Goal: Information Seeking & Learning: Learn about a topic

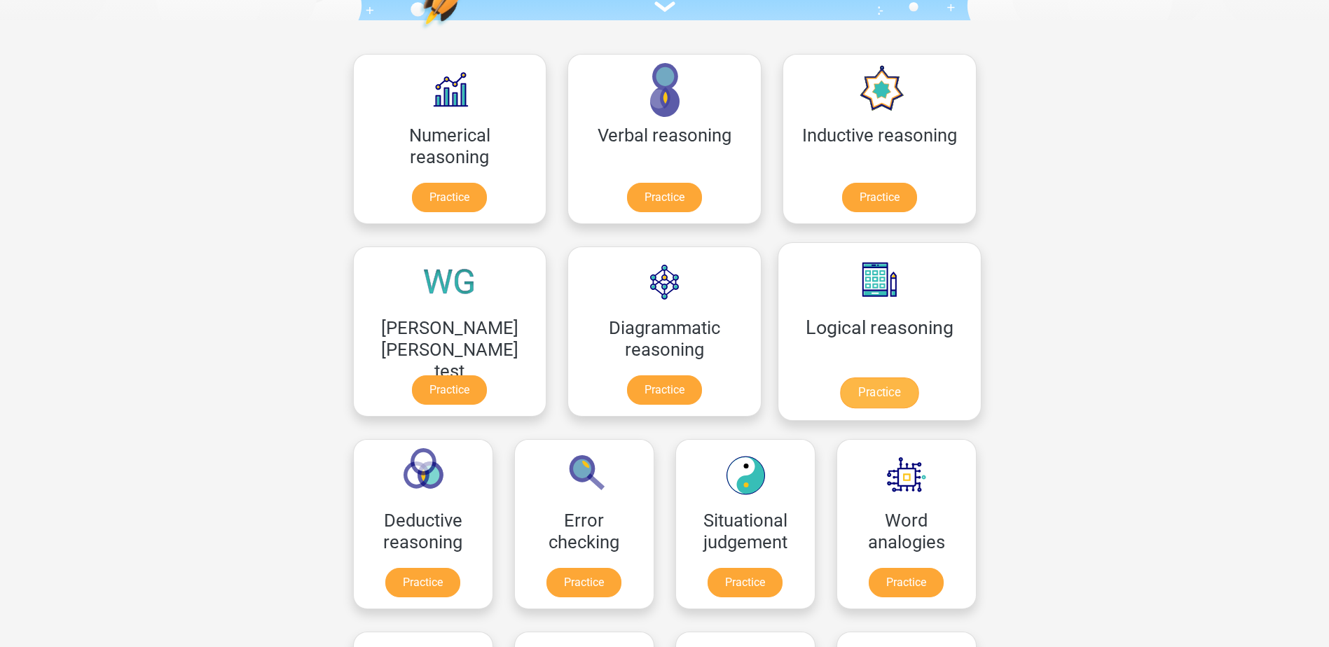
scroll to position [181, 0]
click at [840, 390] on link "Practice" at bounding box center [879, 392] width 78 height 31
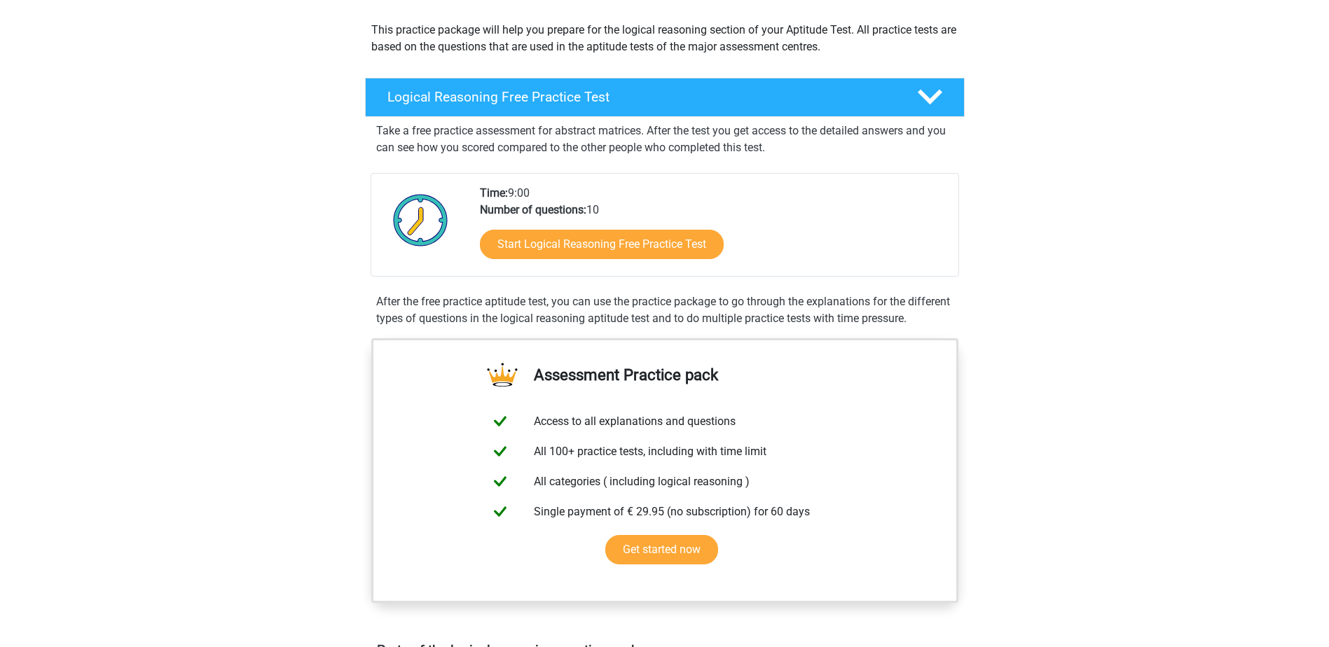
scroll to position [154, 0]
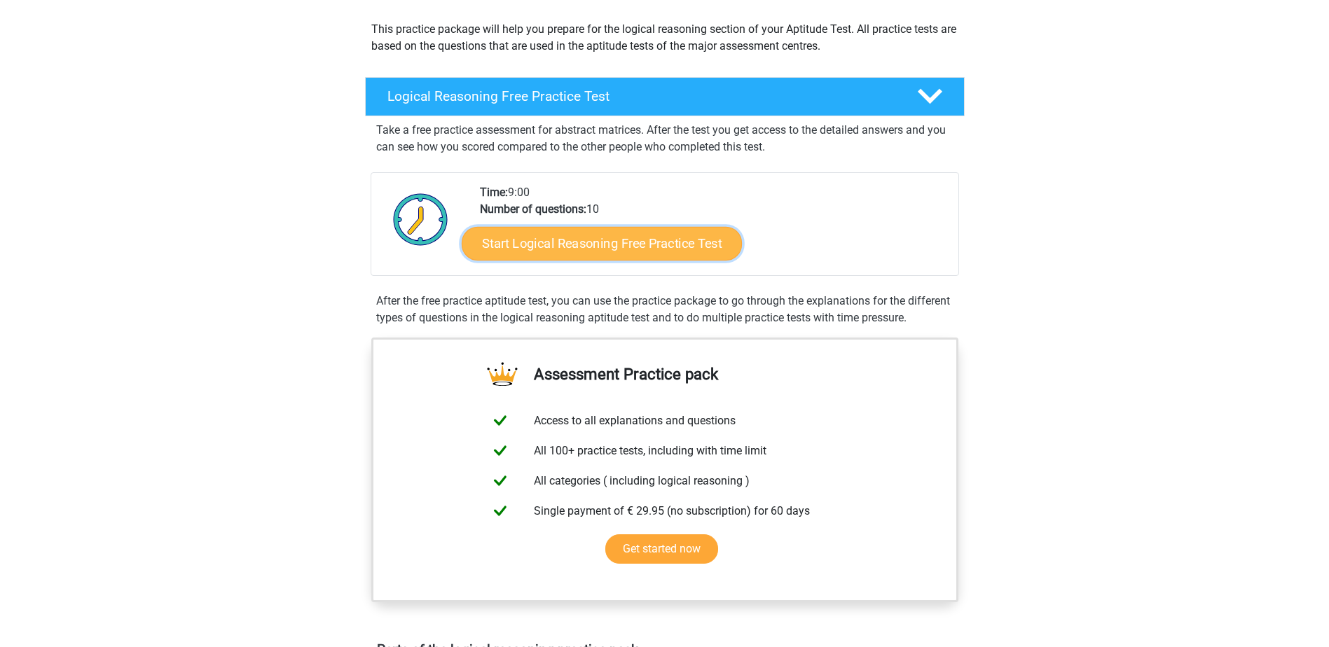
click at [593, 245] on link "Start Logical Reasoning Free Practice Test" at bounding box center [602, 243] width 280 height 34
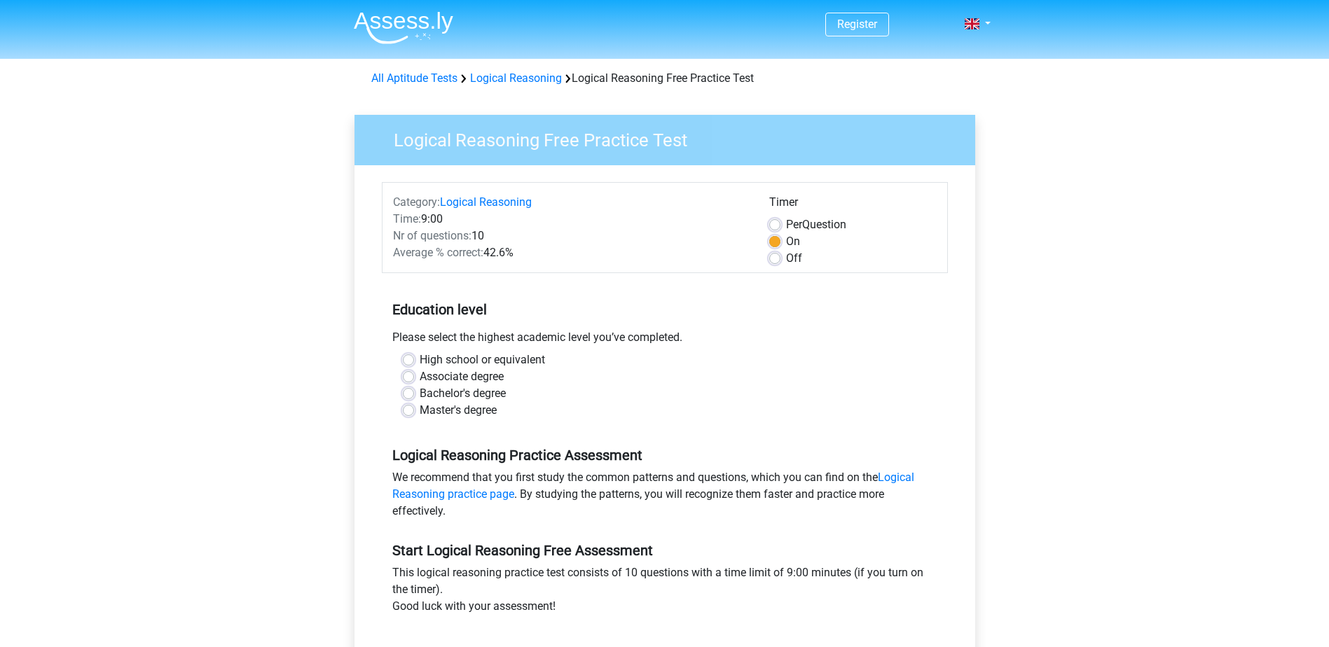
click at [481, 412] on label "Master's degree" at bounding box center [458, 410] width 77 height 17
click at [414, 412] on input "Master's degree" at bounding box center [408, 409] width 11 height 14
radio input "true"
